Goal: Task Accomplishment & Management: Manage account settings

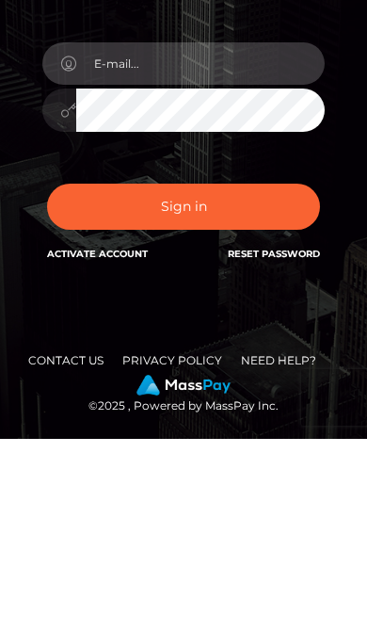
type input "brittany1980"
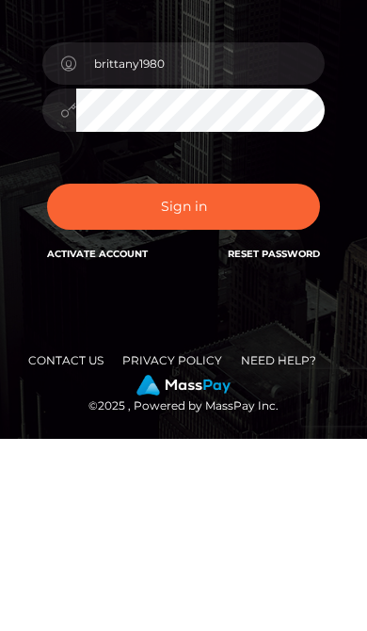
scroll to position [129, 0]
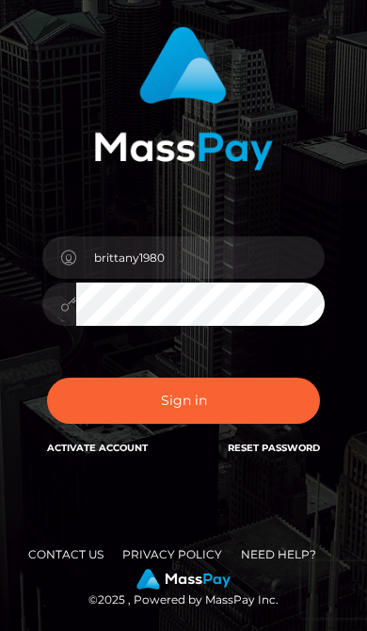
click at [277, 404] on button "Sign in" at bounding box center [183, 400] width 273 height 46
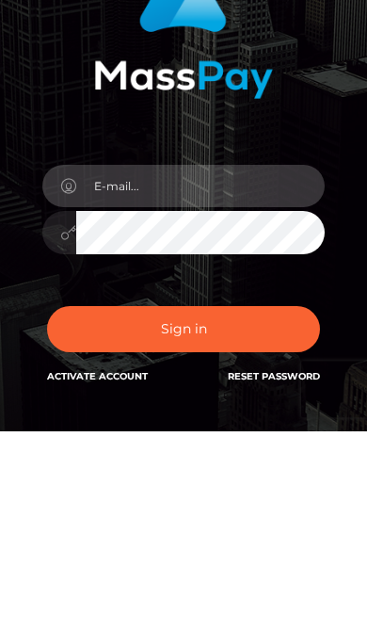
type input "YnJpdHRhbnl6YWJlckB5YWhvby5jb20="
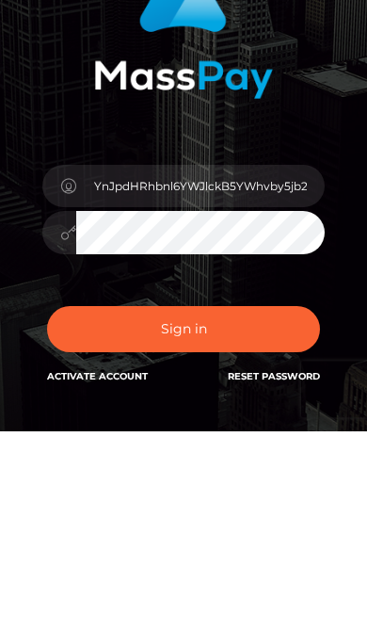
scroll to position [27, 0]
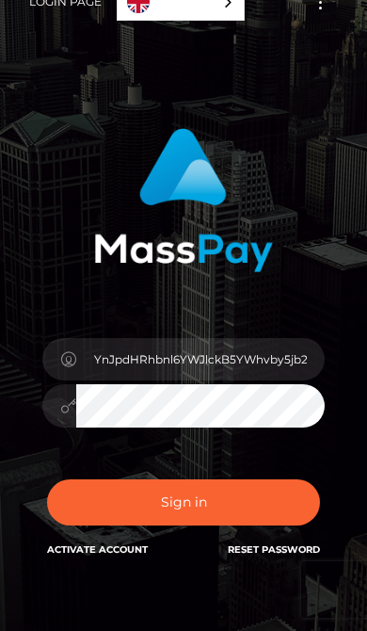
click at [255, 513] on button "Sign in" at bounding box center [183, 502] width 273 height 46
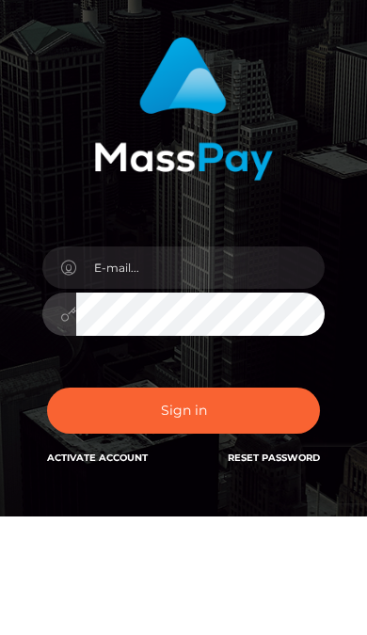
scroll to position [113, 0]
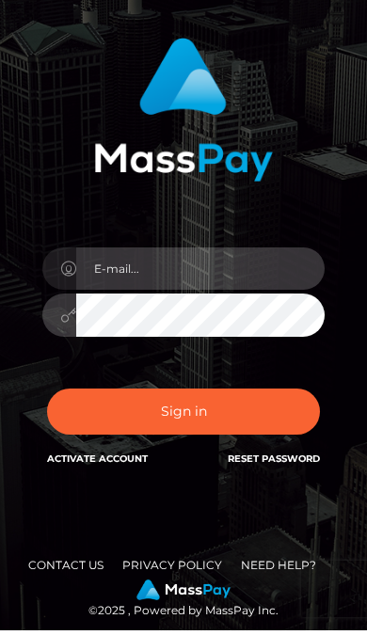
click at [241, 252] on input "email" at bounding box center [200, 273] width 248 height 42
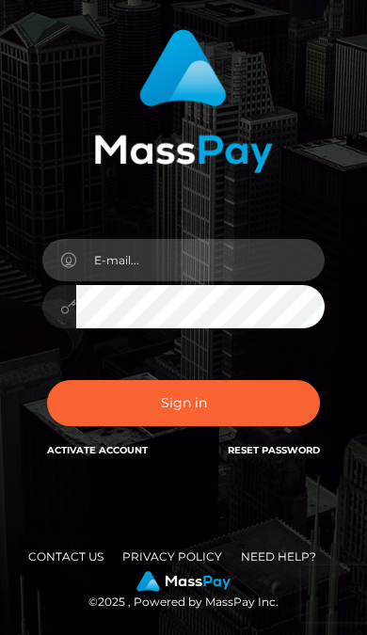
scroll to position [124, 0]
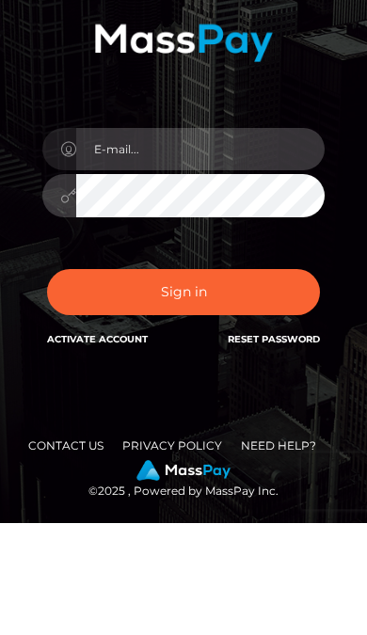
click at [211, 241] on input "email" at bounding box center [200, 262] width 248 height 42
click at [188, 241] on input "email" at bounding box center [200, 262] width 248 height 42
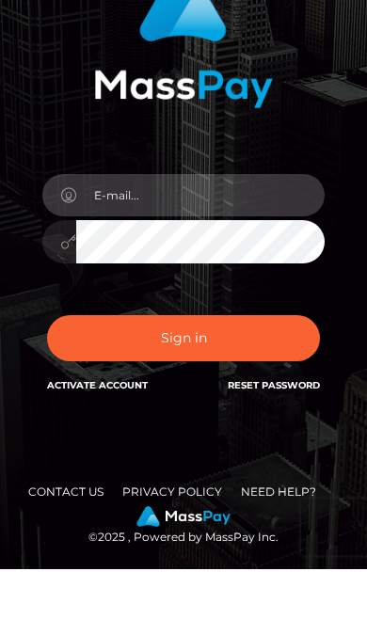
type input "brittany1980"
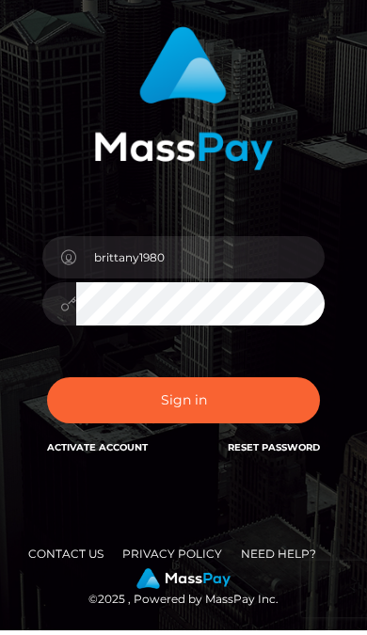
click at [291, 396] on button "Sign in" at bounding box center [183, 405] width 273 height 46
